Goal: Find specific page/section: Find specific page/section

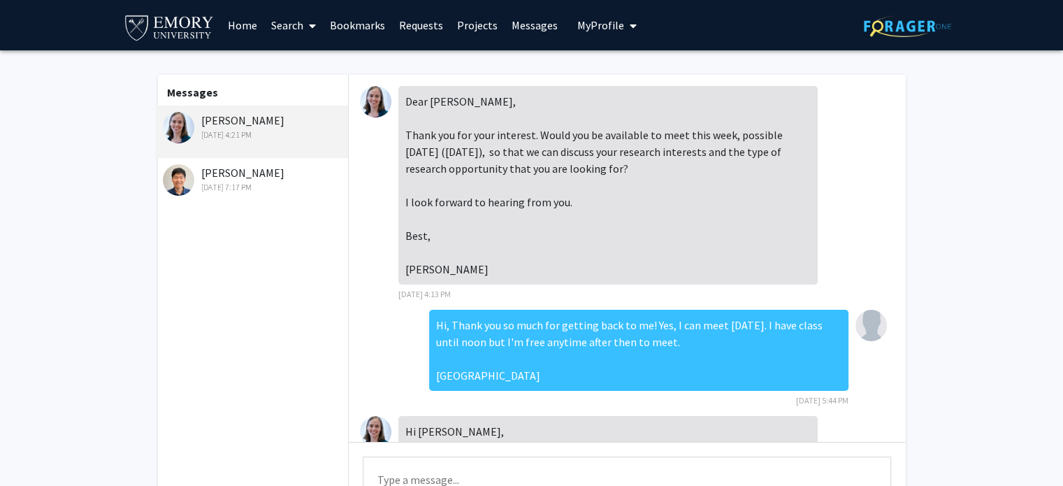
scroll to position [365, 0]
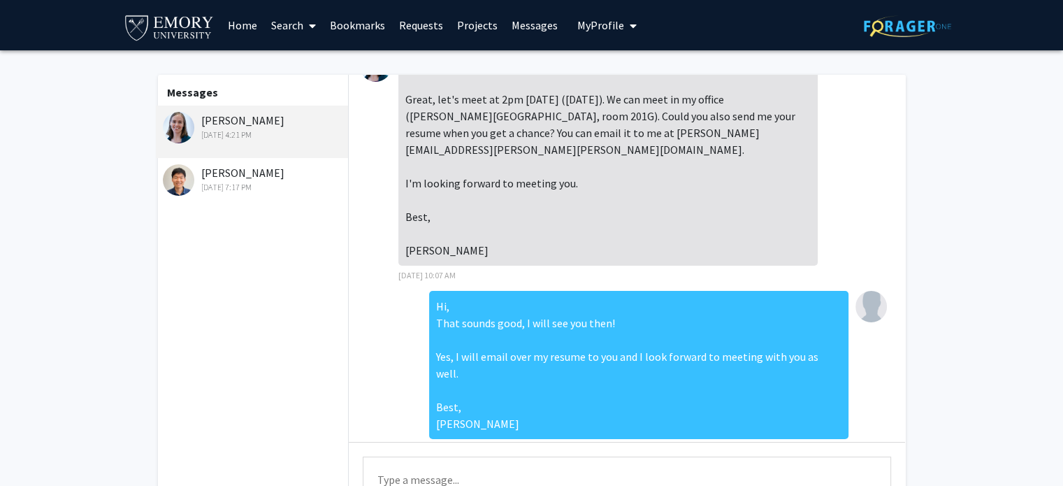
click at [255, 128] on div "[PERSON_NAME] [DATE] 4:21 PM" at bounding box center [254, 126] width 182 height 29
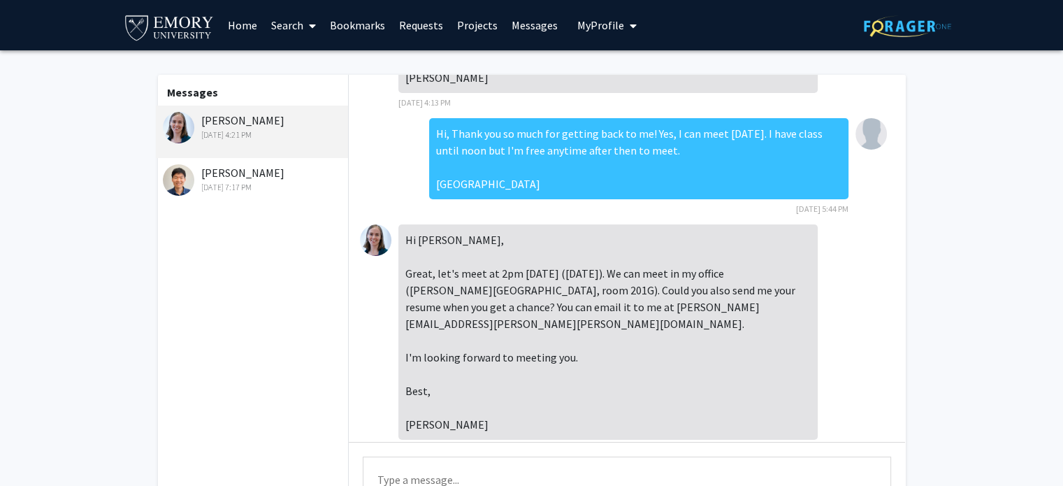
scroll to position [168, 0]
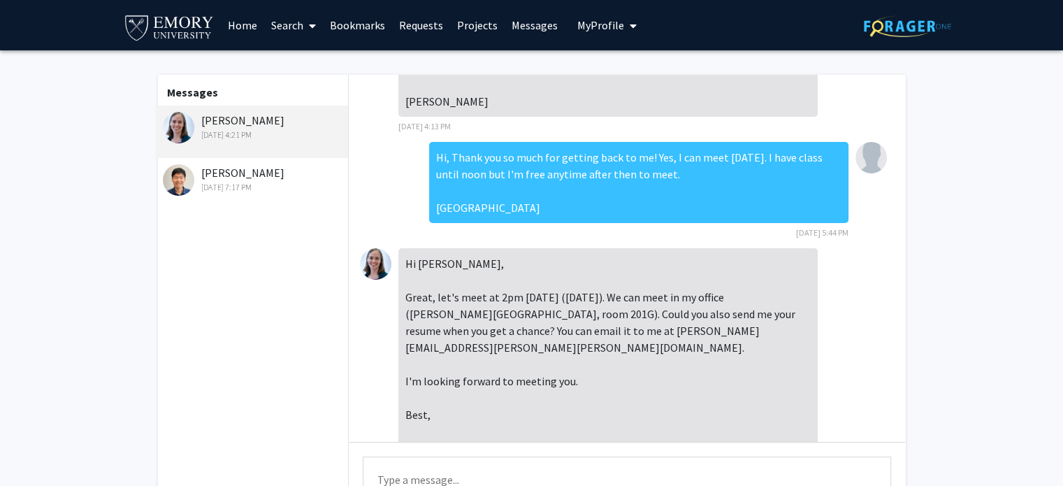
click at [382, 259] on img at bounding box center [375, 263] width 31 height 31
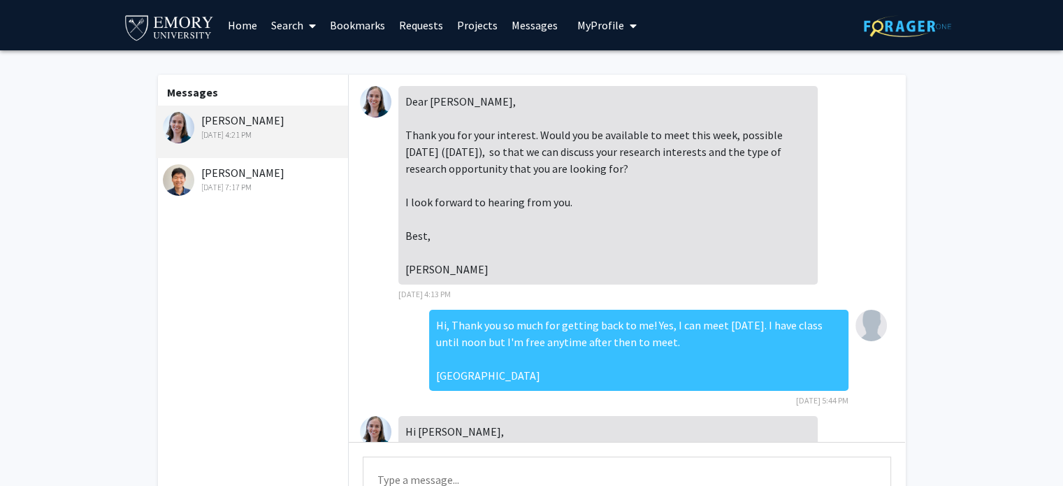
click at [422, 35] on link "Requests" at bounding box center [421, 25] width 58 height 49
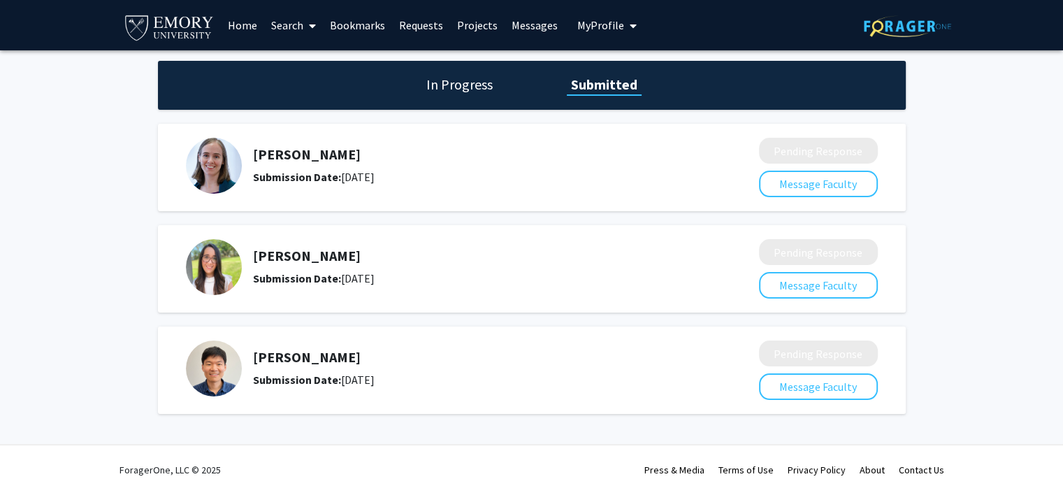
click at [204, 159] on img at bounding box center [214, 166] width 56 height 56
click at [296, 28] on link "Search" at bounding box center [293, 25] width 59 height 49
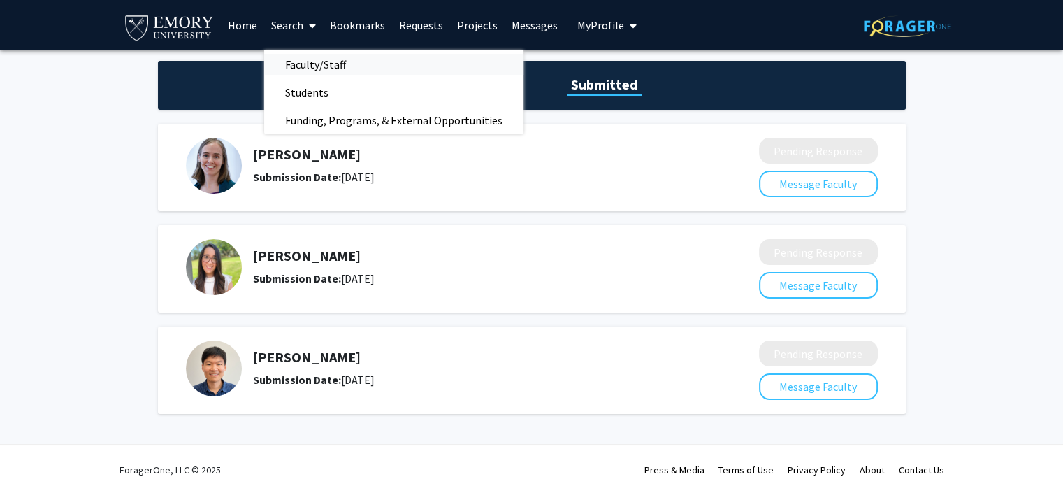
click at [307, 60] on span "Faculty/Staff" at bounding box center [315, 64] width 103 height 28
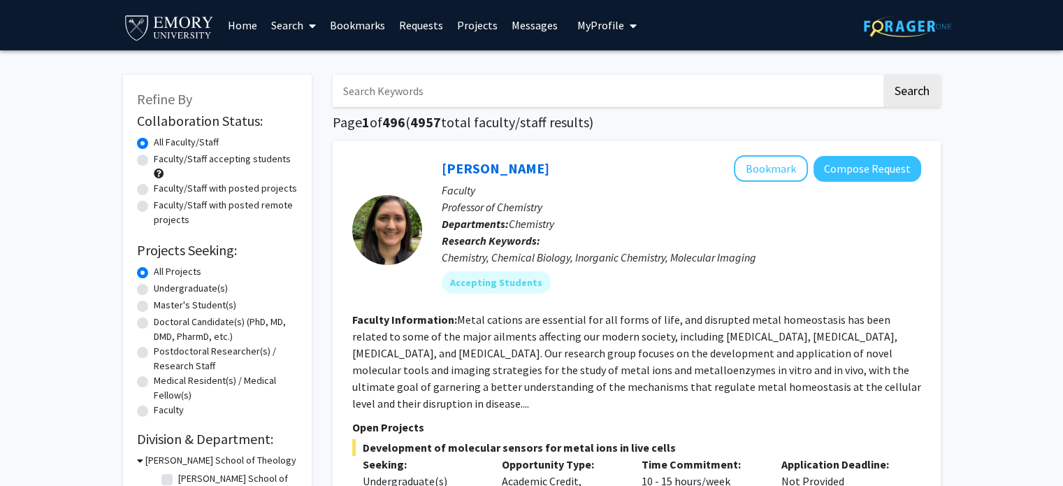
click at [408, 94] on input "Search Keywords" at bounding box center [607, 91] width 549 height 32
type input "[PERSON_NAME]"
click at [883, 75] on button "Search" at bounding box center [911, 91] width 57 height 32
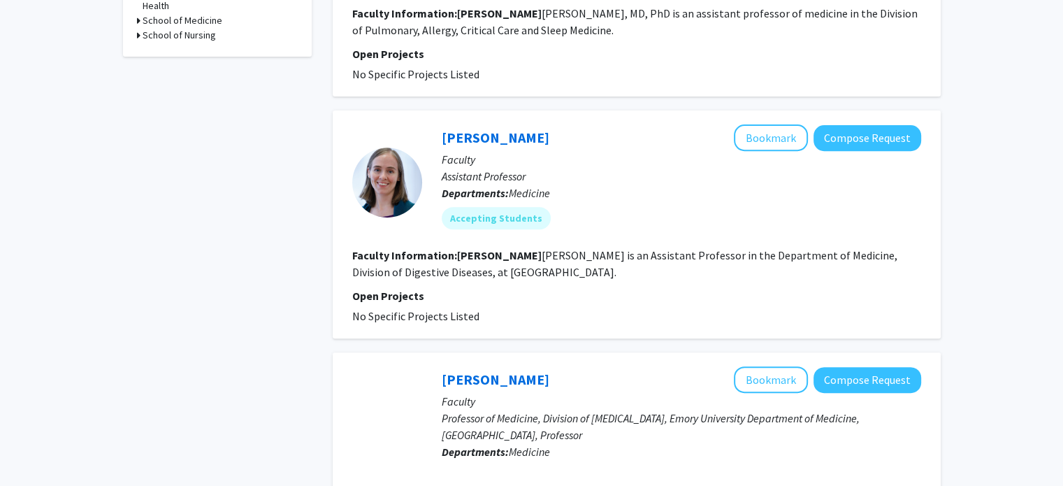
scroll to position [522, 0]
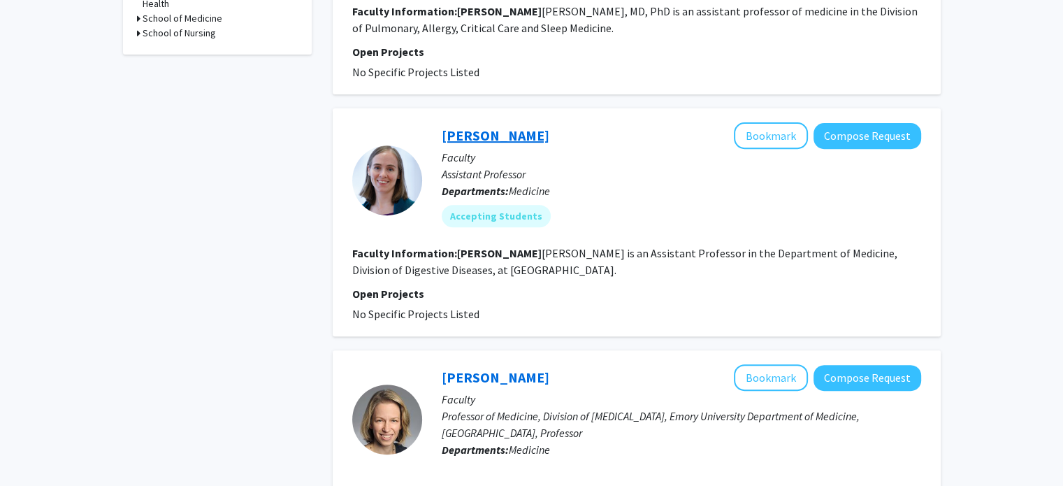
click at [484, 139] on link "[PERSON_NAME]" at bounding box center [496, 134] width 108 height 17
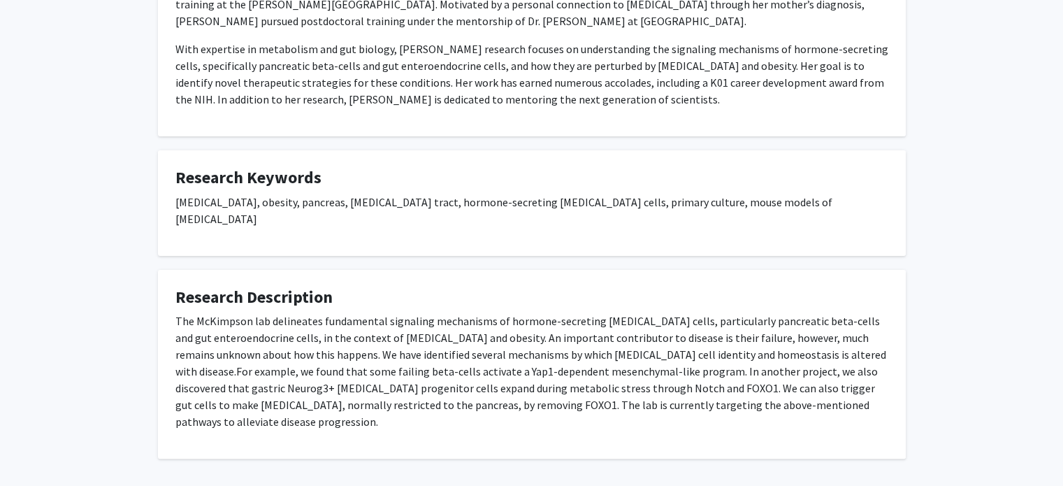
scroll to position [361, 0]
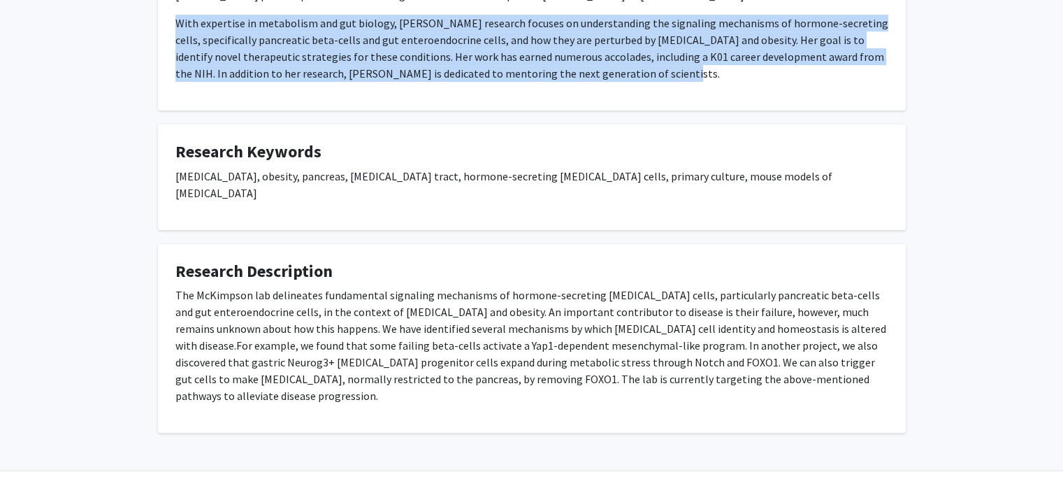
drag, startPoint x: 176, startPoint y: 19, endPoint x: 640, endPoint y: 76, distance: 467.5
click at [640, 76] on p "With expertise in metabolism and gut biology, [PERSON_NAME] research focuses on…" at bounding box center [531, 48] width 713 height 67
copy p "With expertise in metabolism and gut biology, [PERSON_NAME] research focuses on…"
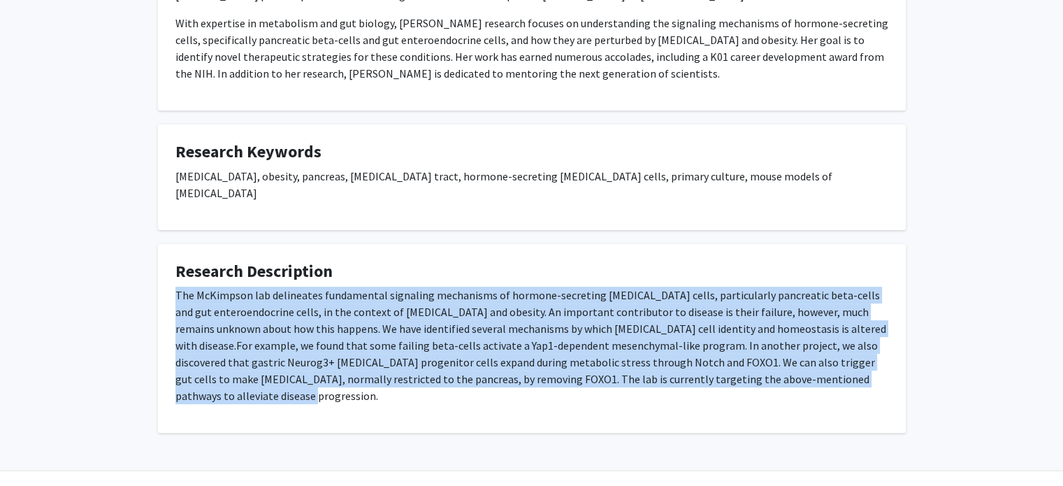
drag, startPoint x: 175, startPoint y: 275, endPoint x: 799, endPoint y: 363, distance: 630.9
click at [799, 363] on p "The McKimpson lab delineates fundamental signaling mechanisms of hormone-secret…" at bounding box center [531, 345] width 713 height 117
copy p "The McKimpson lab delineates fundamental signaling mechanisms of hormone-secret…"
click at [798, 224] on div "[PERSON_NAME] Bookmark Compose Request Titles: Assistant Professor Degrees: Ph.…" at bounding box center [531, 66] width 769 height 732
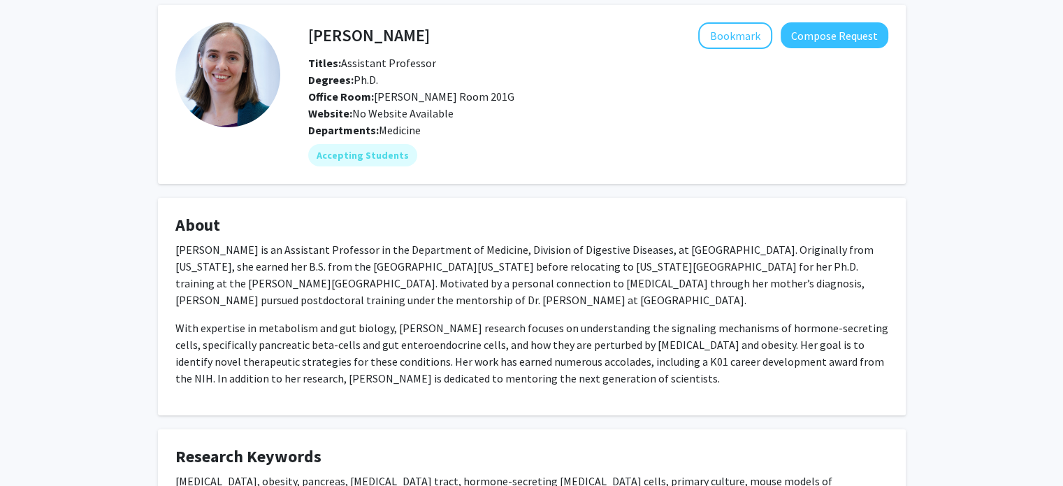
scroll to position [0, 0]
